Goal: Complete application form

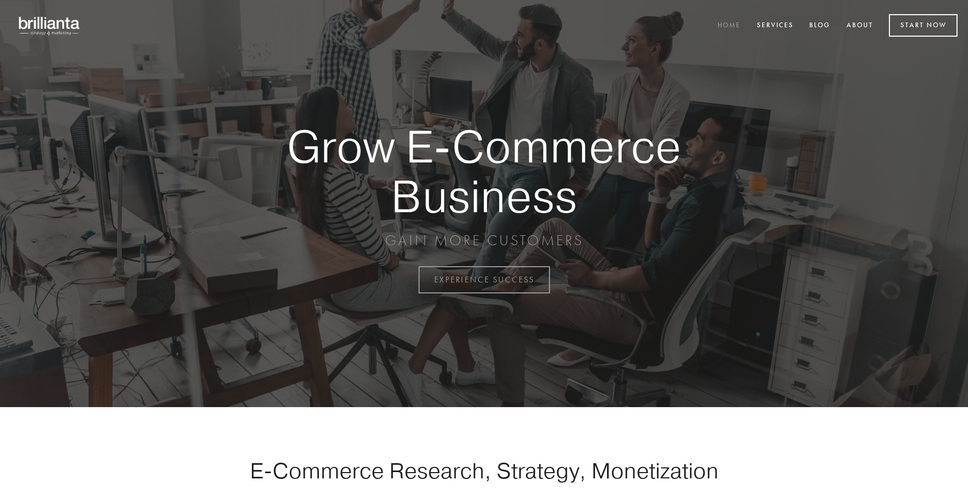
scroll to position [2745, 0]
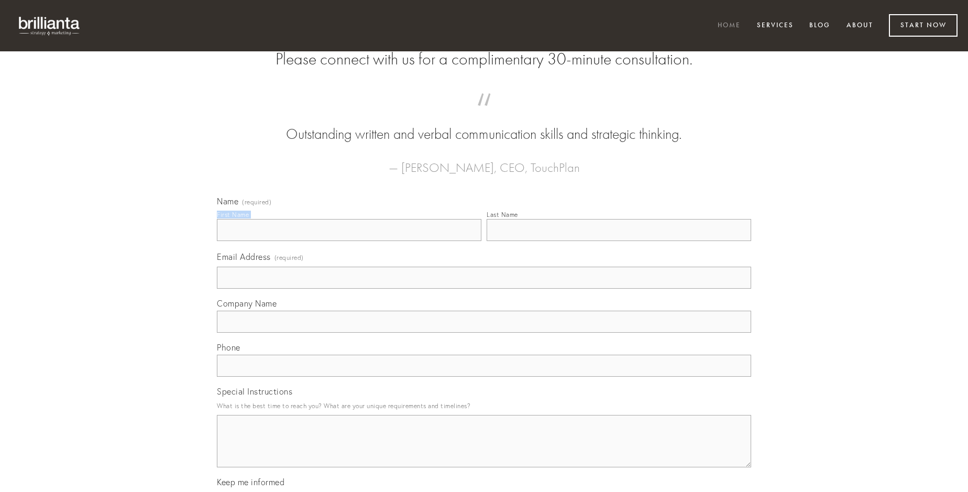
type input "[PERSON_NAME]"
click at [618, 241] on input "Last Name" at bounding box center [618, 230] width 264 height 22
type input "[PERSON_NAME]"
click at [484, 288] on input "Email Address (required)" at bounding box center [484, 277] width 534 height 22
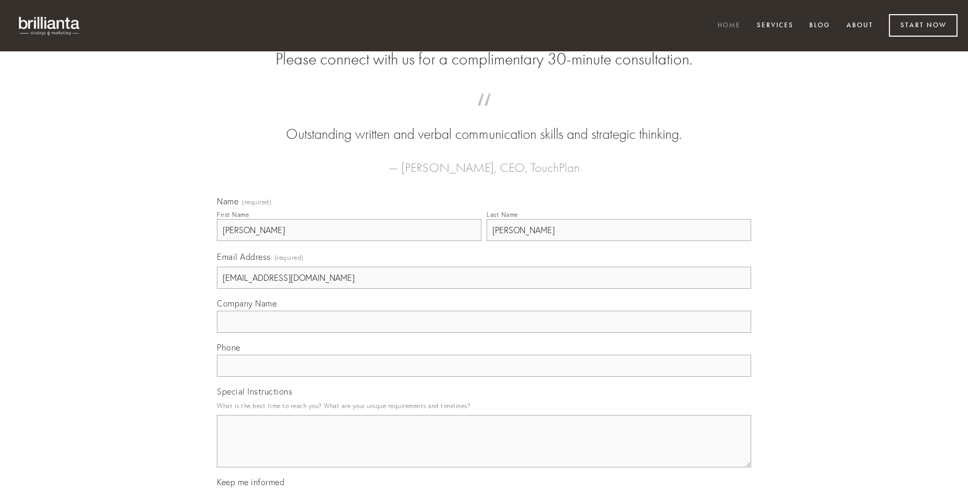
type input "[EMAIL_ADDRESS][DOMAIN_NAME]"
click at [484, 332] on input "Company Name" at bounding box center [484, 321] width 534 height 22
type input "bene"
click at [484, 376] on input "text" at bounding box center [484, 365] width 534 height 22
click at [484, 450] on textarea "Special Instructions" at bounding box center [484, 441] width 534 height 52
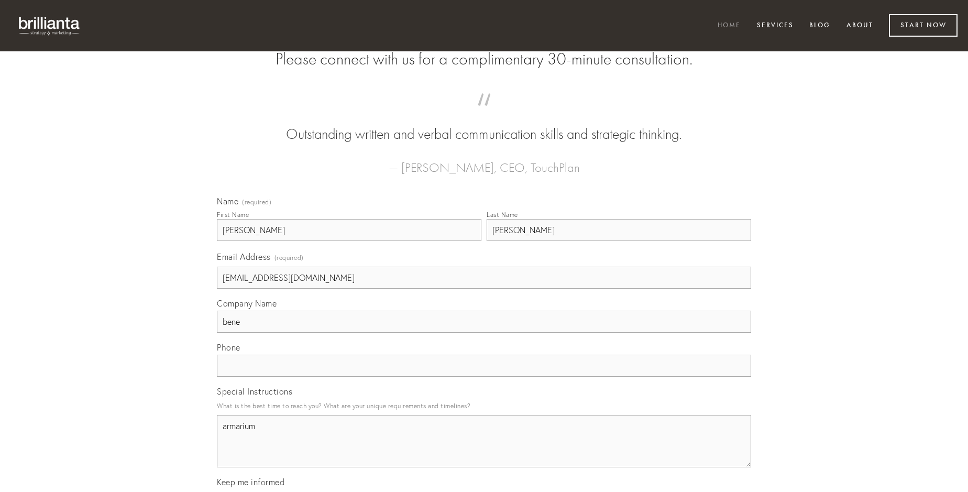
type textarea "armarium"
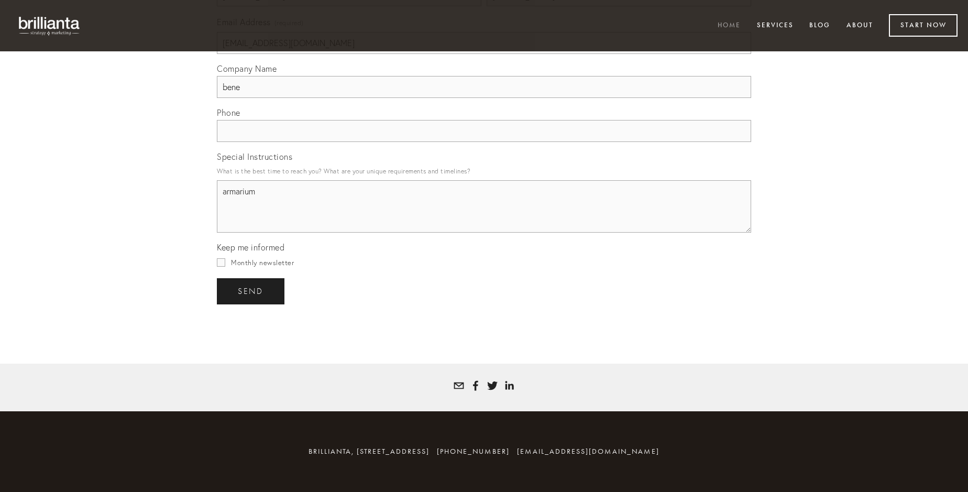
click at [251, 291] on span "send" at bounding box center [251, 290] width 26 height 9
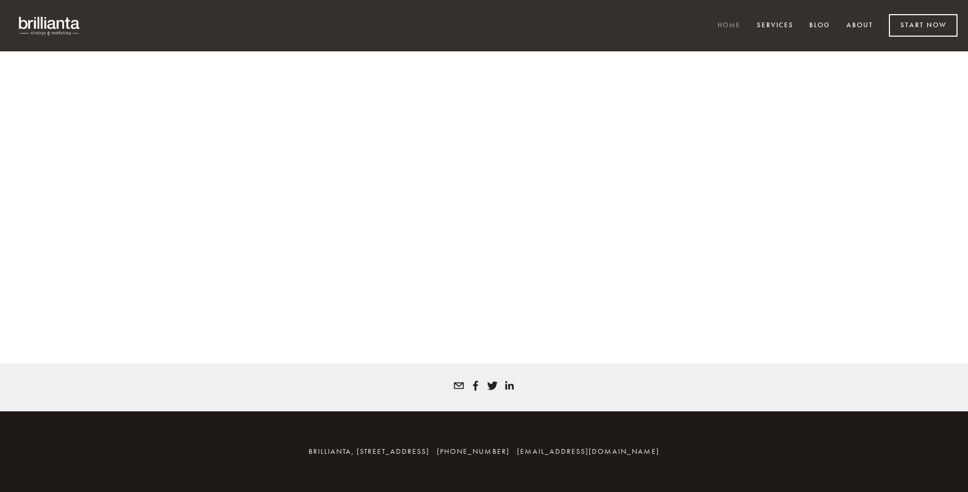
scroll to position [2730, 0]
